Goal: Feedback & Contribution: Leave review/rating

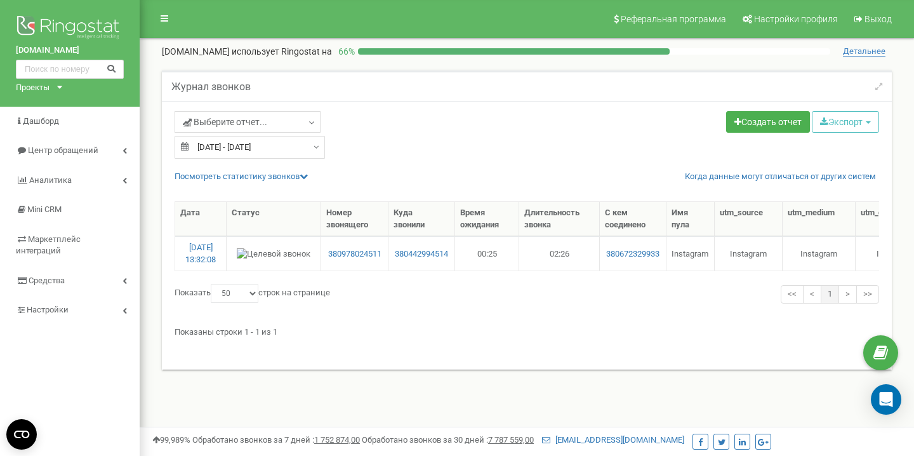
select select "50"
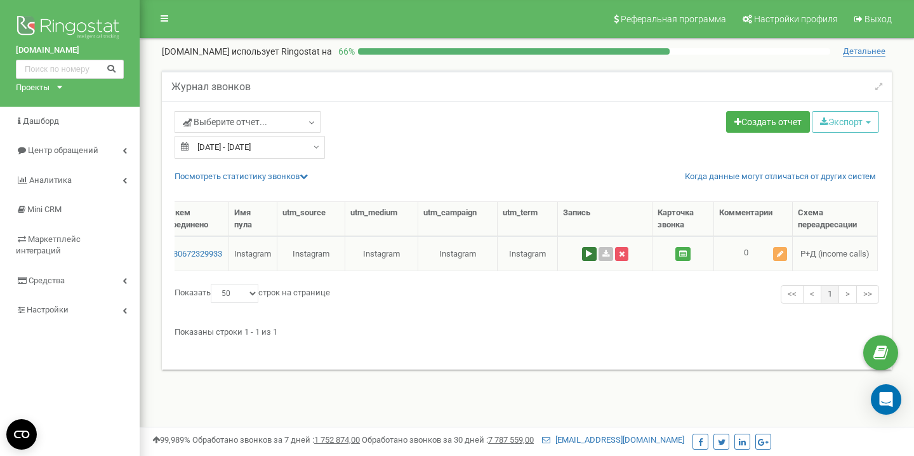
click at [585, 255] on button at bounding box center [589, 254] width 15 height 14
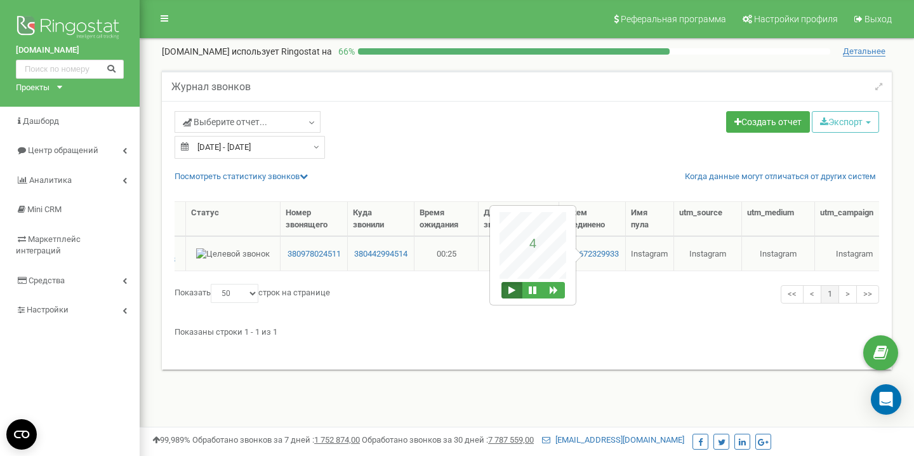
scroll to position [0, 0]
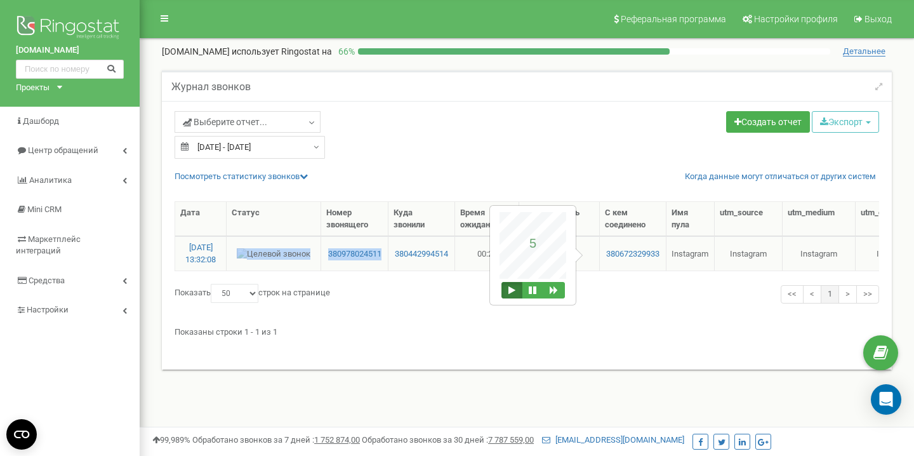
drag, startPoint x: 321, startPoint y: 256, endPoint x: 383, endPoint y: 256, distance: 62.8
click at [383, 256] on tr "[DATE] 13:32:08 380978024511 380442994514 00:25 02:26 380672329933 Instagram In…" at bounding box center [744, 253] width 1139 height 34
copy tr "380978024511"
click at [534, 296] on button at bounding box center [533, 290] width 22 height 17
click at [513, 296] on button at bounding box center [511, 290] width 21 height 17
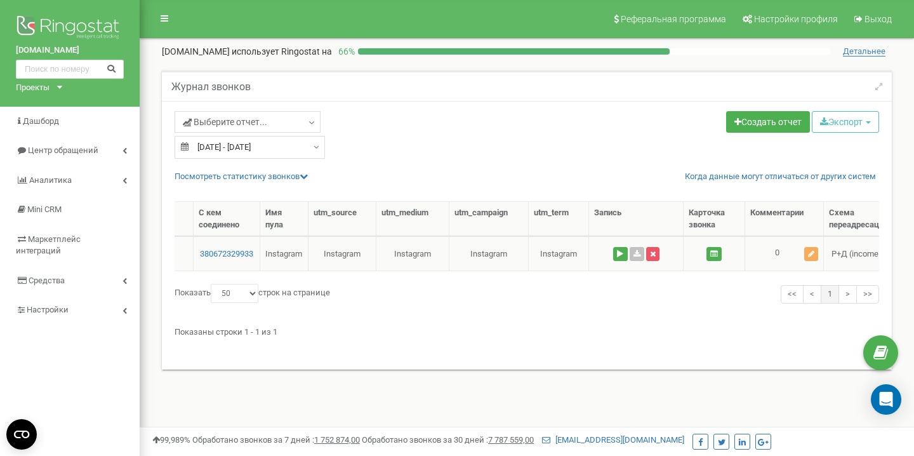
scroll to position [0, 437]
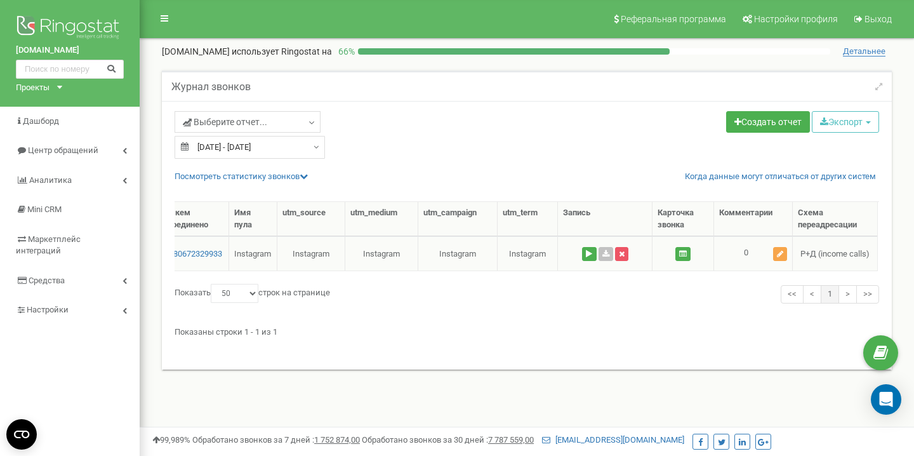
click at [778, 256] on icon at bounding box center [780, 254] width 6 height 8
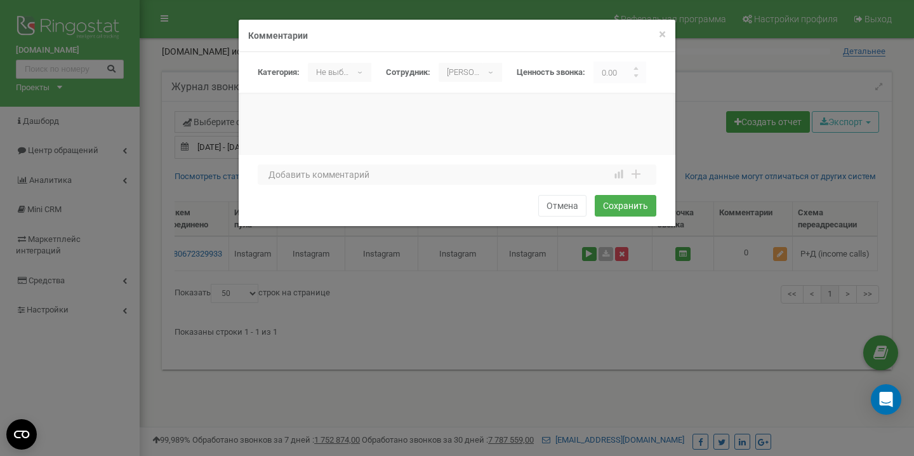
click at [333, 74] on p "Не выбрано" at bounding box center [330, 72] width 44 height 19
click at [339, 137] on li "целевой" at bounding box center [344, 141] width 72 height 20
click at [350, 182] on textarea at bounding box center [457, 174] width 399 height 20
type textarea "по аренде"
click at [636, 214] on button "Сохранить" at bounding box center [626, 206] width 62 height 22
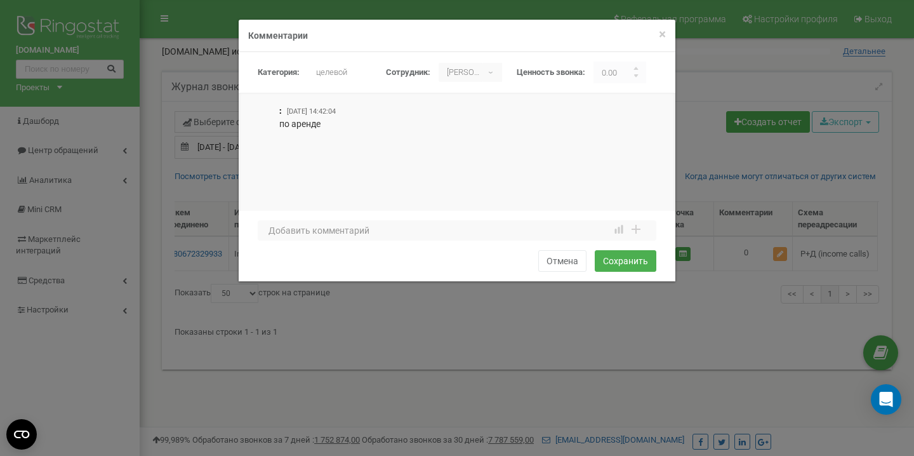
click at [656, 32] on h4 "Комментарии" at bounding box center [457, 35] width 418 height 13
click at [667, 34] on div "× Закрыть Комментарии" at bounding box center [457, 36] width 437 height 32
click at [662, 34] on span "×" at bounding box center [662, 34] width 7 height 15
